Goal: Navigation & Orientation: Find specific page/section

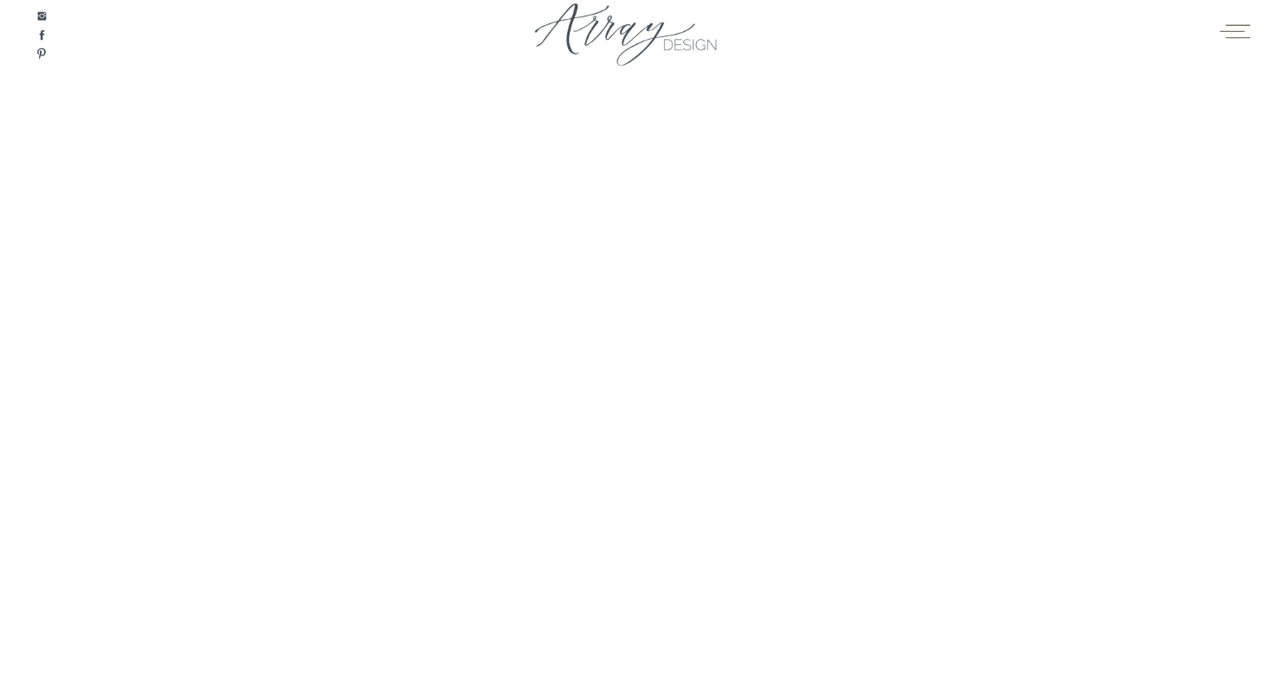
click at [1226, 40] on icon at bounding box center [1235, 31] width 34 height 26
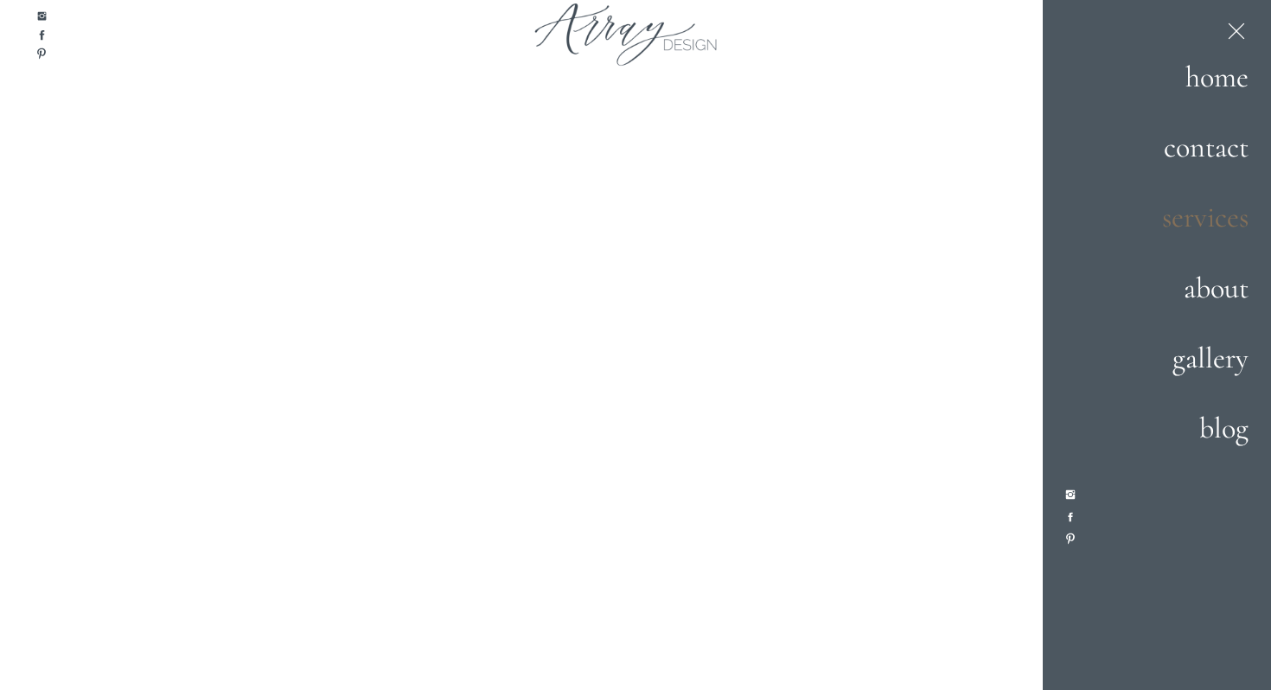
click at [1194, 219] on h2 "services" at bounding box center [1187, 218] width 121 height 47
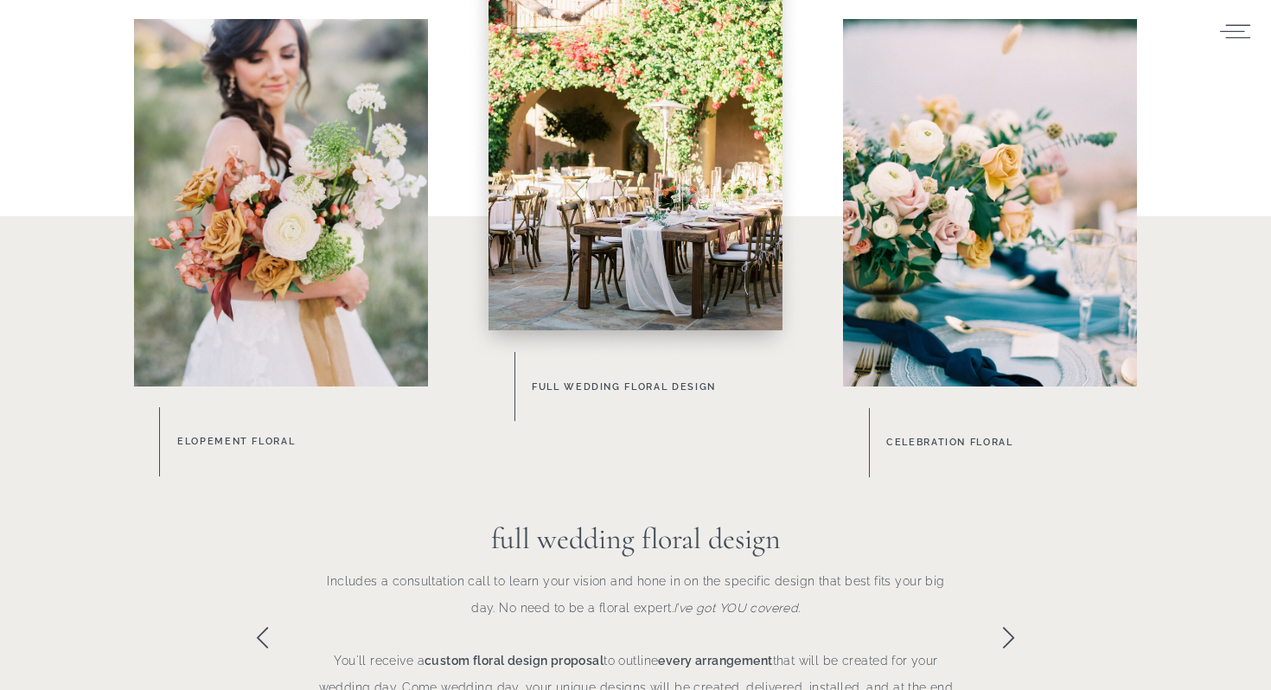
scroll to position [910, 0]
click at [592, 233] on div at bounding box center [635, 145] width 294 height 367
click at [596, 141] on div at bounding box center [635, 145] width 294 height 367
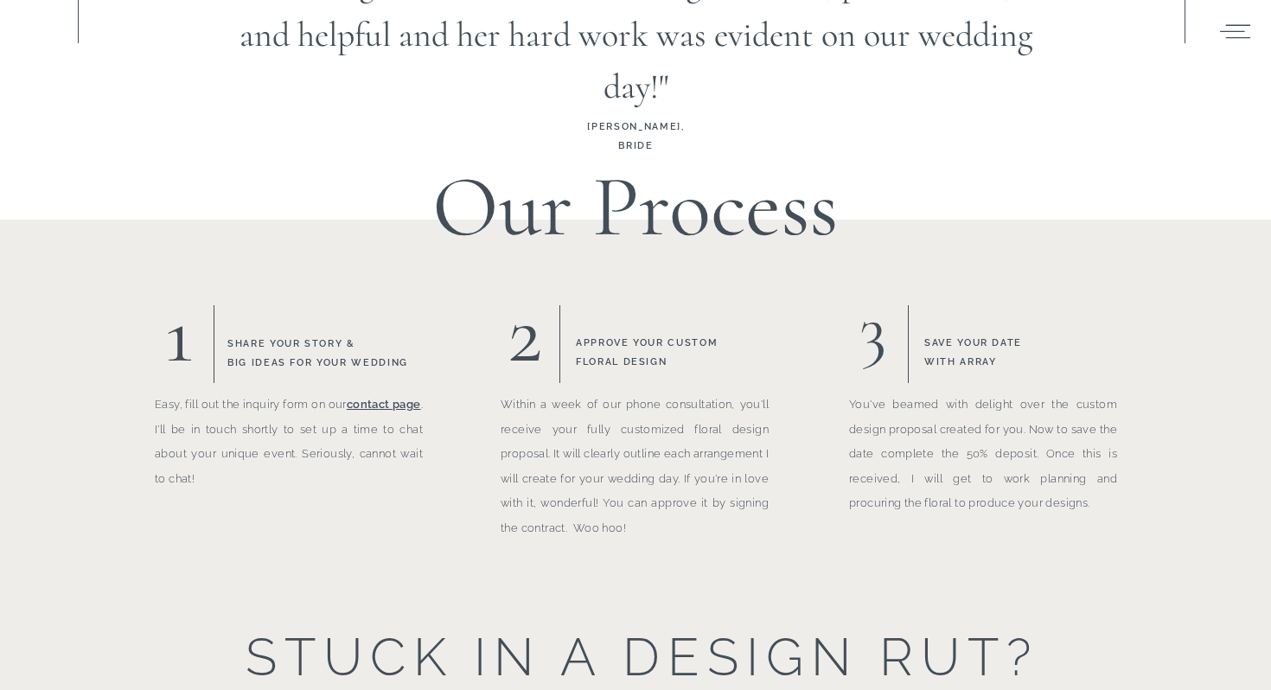
scroll to position [2097, 0]
